Goal: Transaction & Acquisition: Purchase product/service

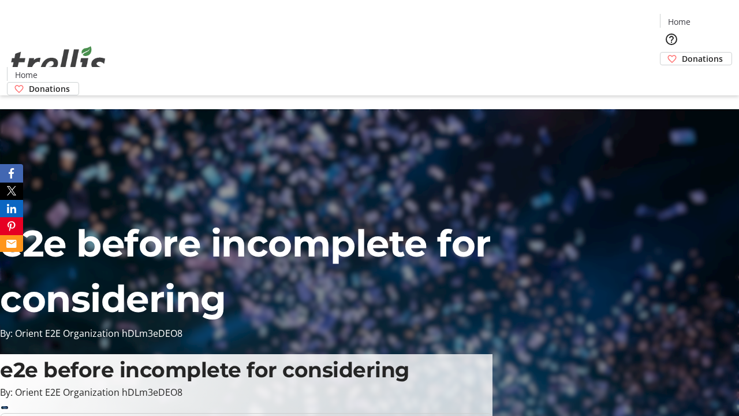
click at [682, 53] on span "Donations" at bounding box center [702, 59] width 41 height 12
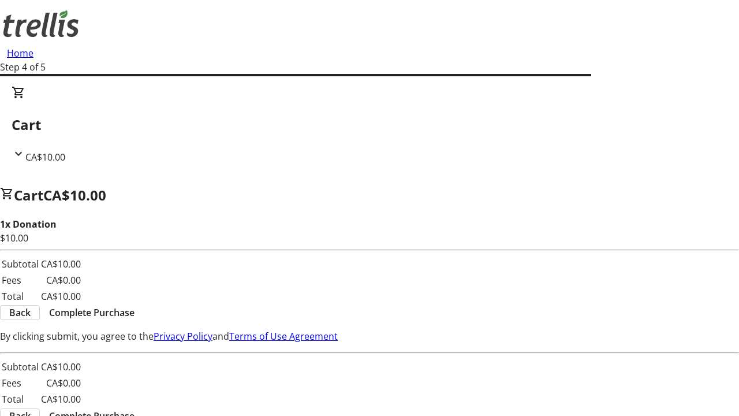
click at [135, 306] on span "Complete Purchase" at bounding box center [91, 313] width 85 height 14
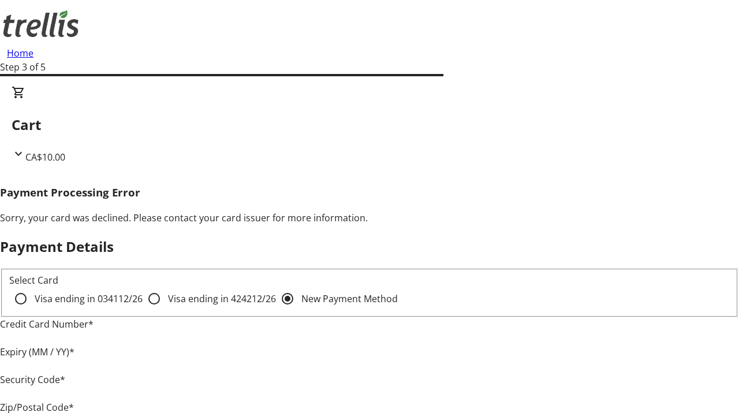
click at [143, 308] on input "Visa ending in 4242 12/26" at bounding box center [154, 298] width 23 height 23
radio input "true"
